Goal: Navigation & Orientation: Find specific page/section

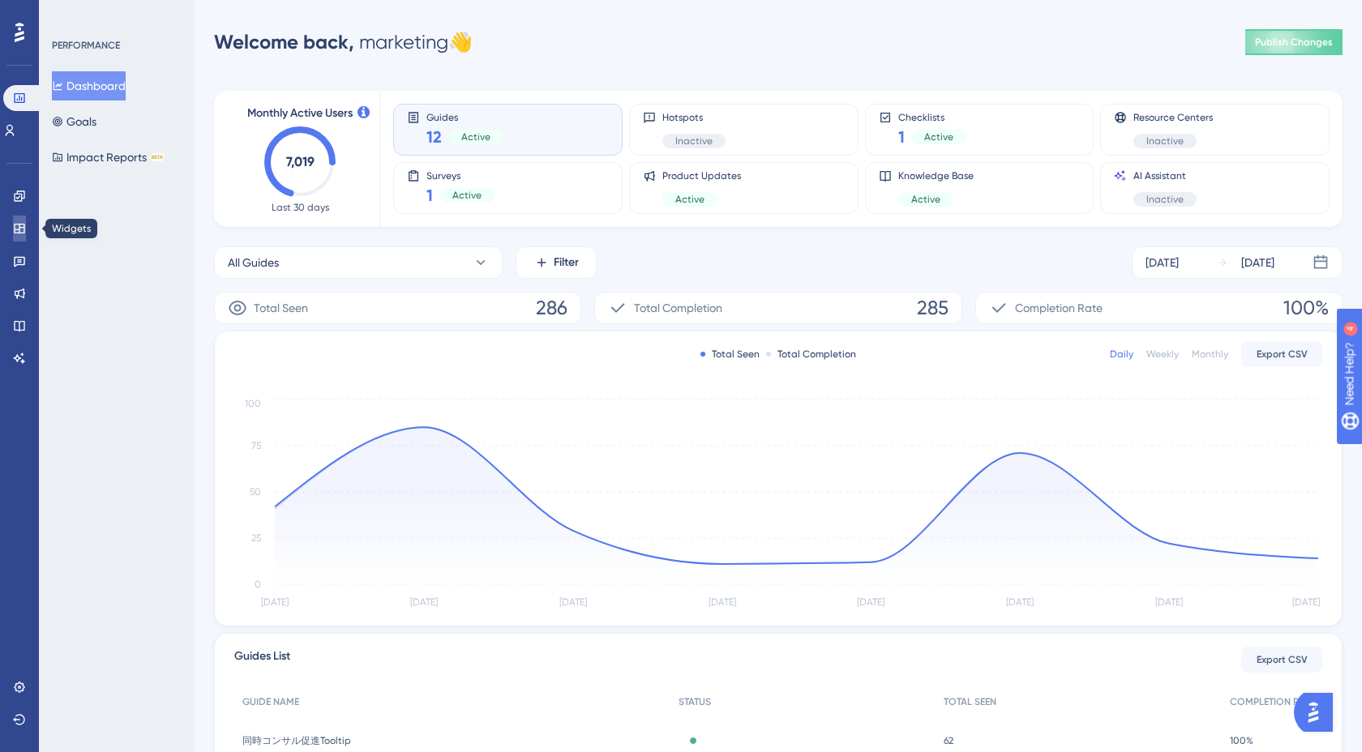
click at [21, 231] on icon at bounding box center [19, 228] width 13 height 13
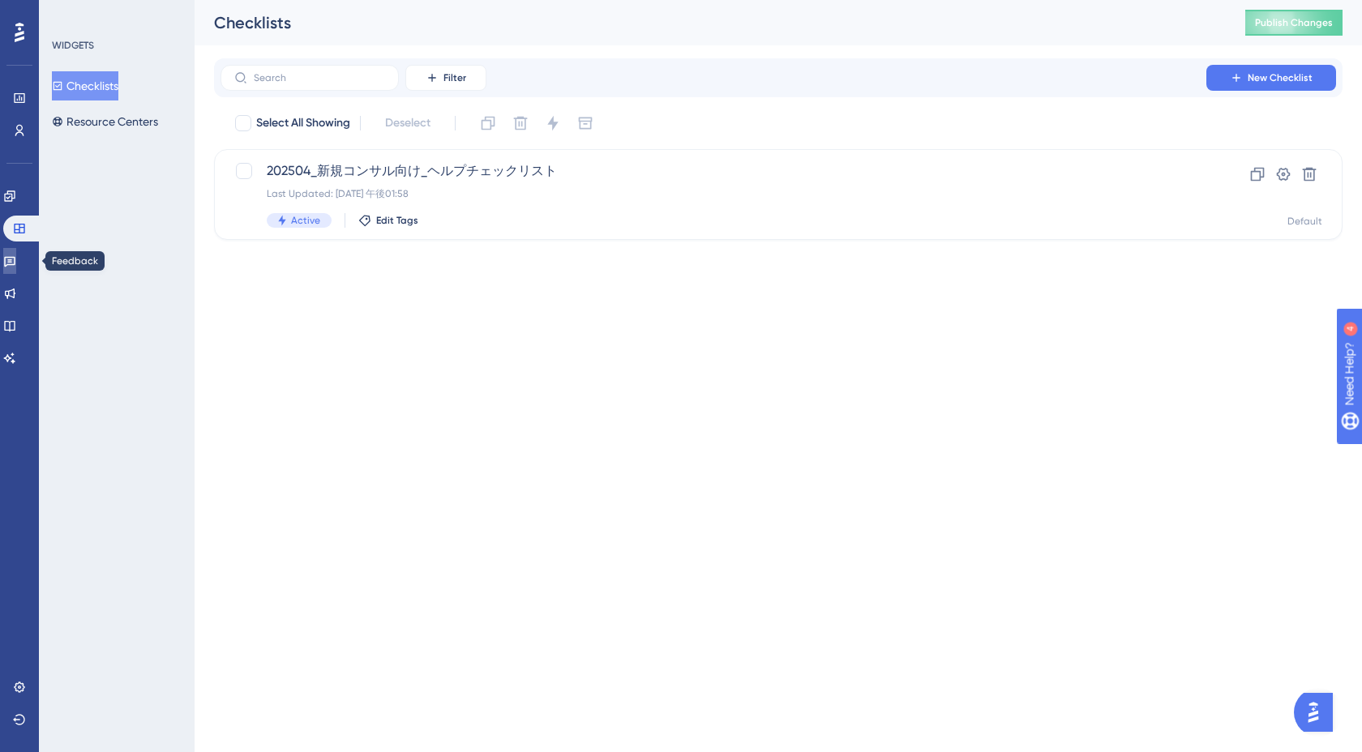
click at [16, 265] on icon at bounding box center [9, 261] width 13 height 13
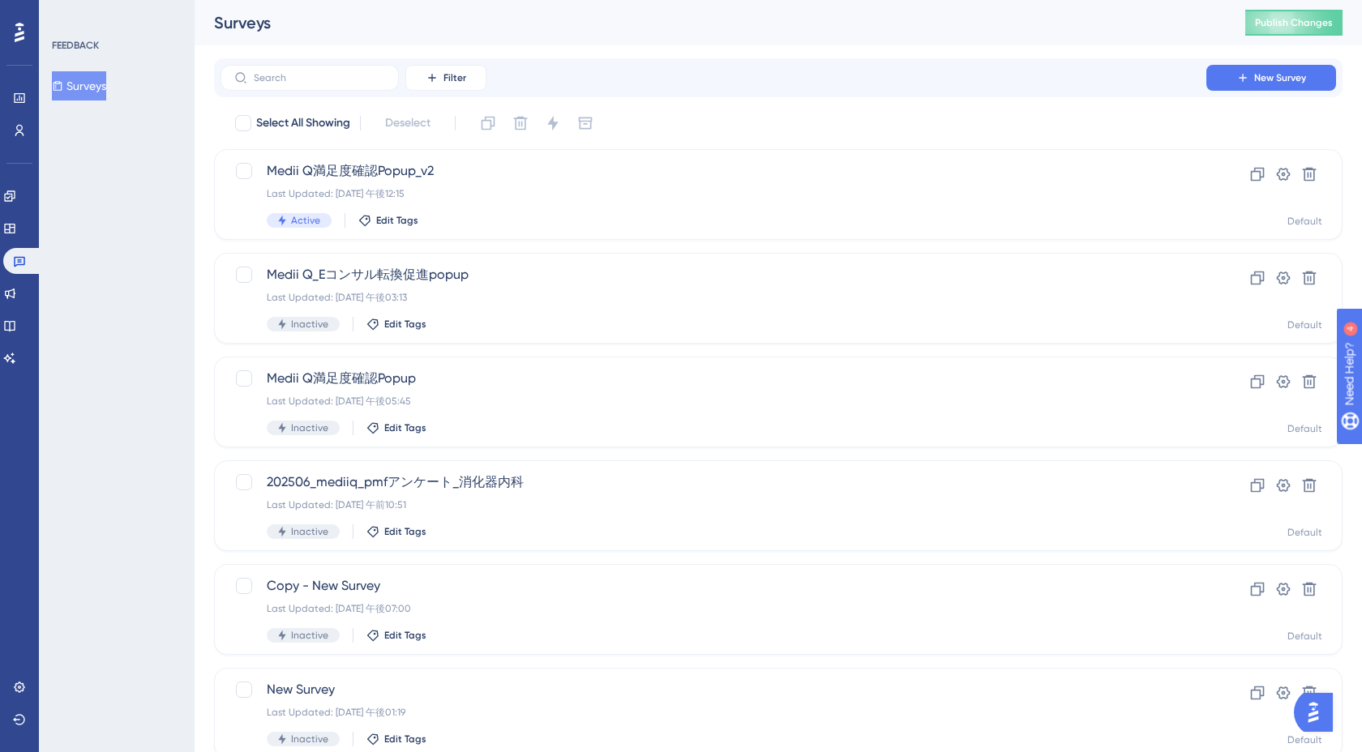
scroll to position [162, 0]
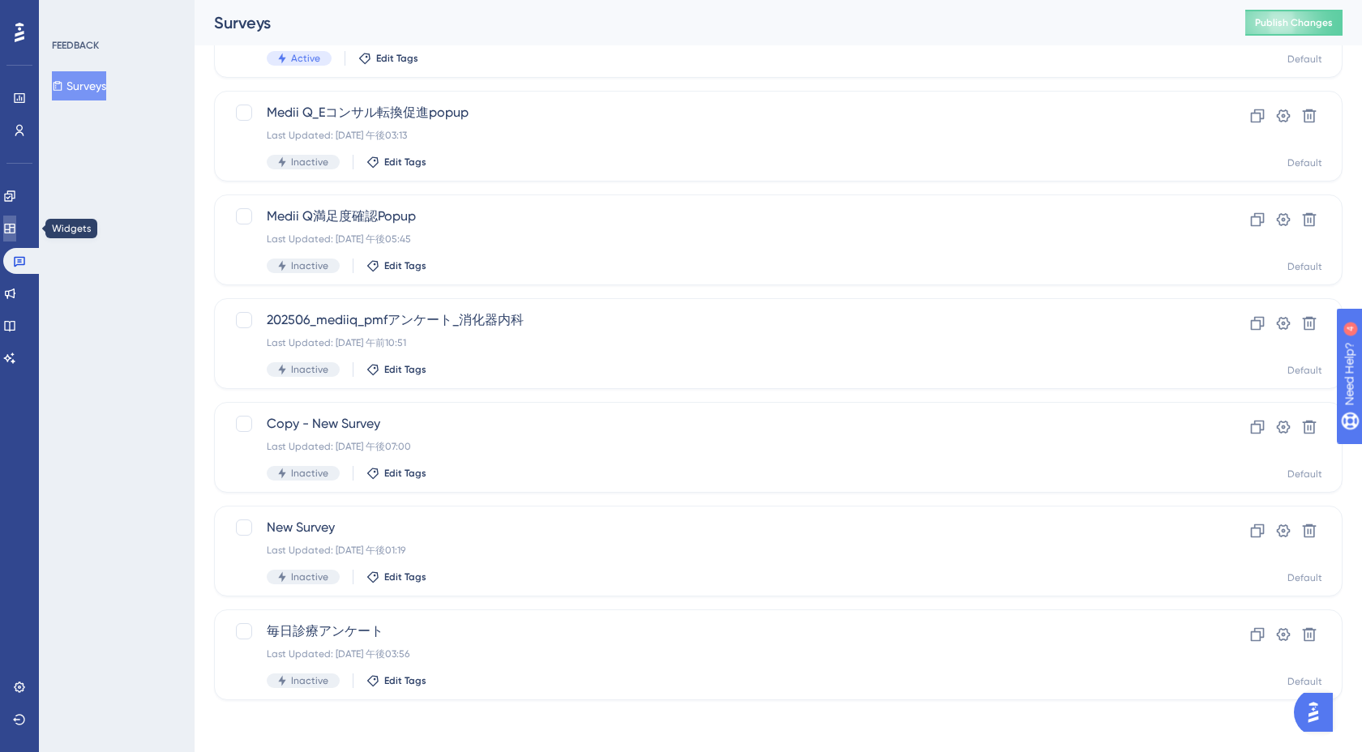
click at [16, 227] on icon at bounding box center [9, 228] width 13 height 13
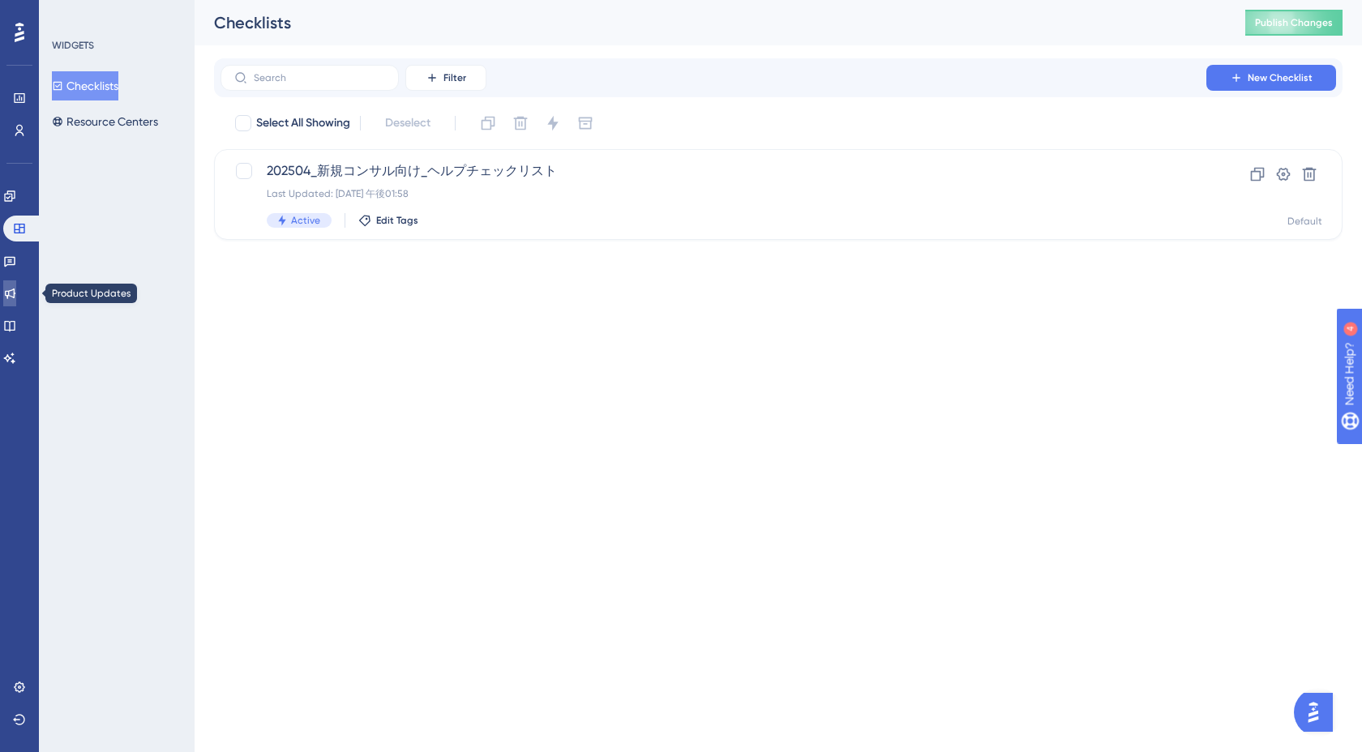
click at [16, 292] on icon at bounding box center [9, 293] width 13 height 13
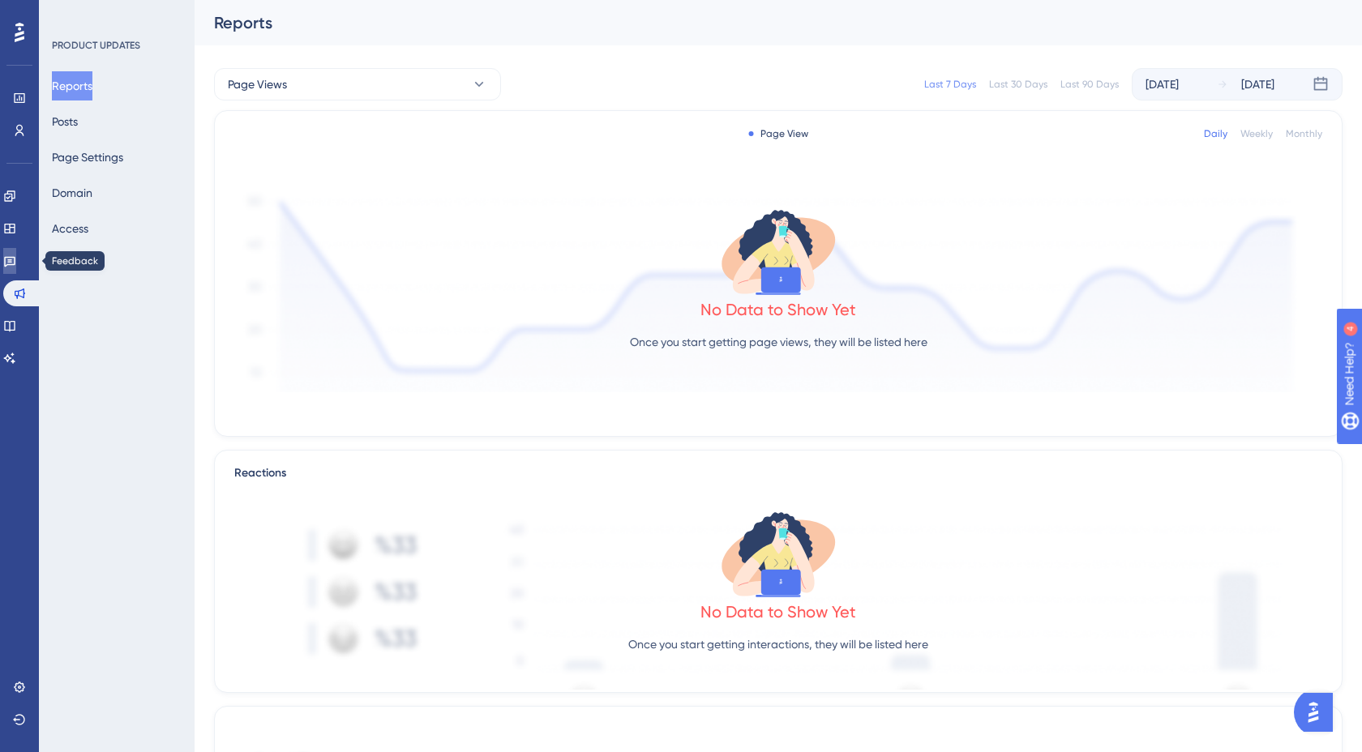
click at [16, 268] on link at bounding box center [9, 261] width 13 height 26
